Goal: Navigation & Orientation: Find specific page/section

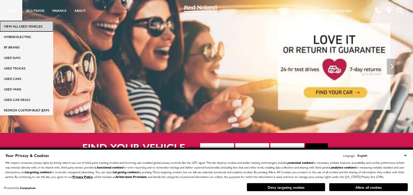
click at [12, 25] on link "View All Used Vehicles" at bounding box center [26, 26] width 53 height 10
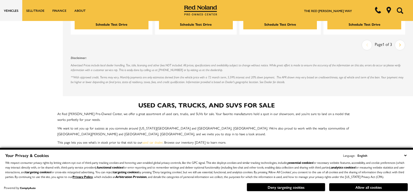
scroll to position [1006, 0]
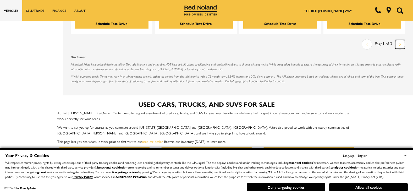
click at [401, 40] on link "Next" at bounding box center [400, 44] width 10 height 9
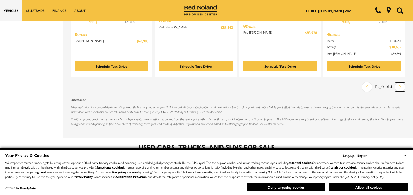
scroll to position [995, 0]
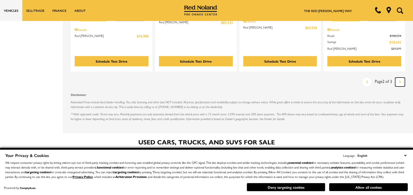
click at [403, 78] on link "Next" at bounding box center [400, 82] width 10 height 9
